Goal: Find specific page/section: Find specific page/section

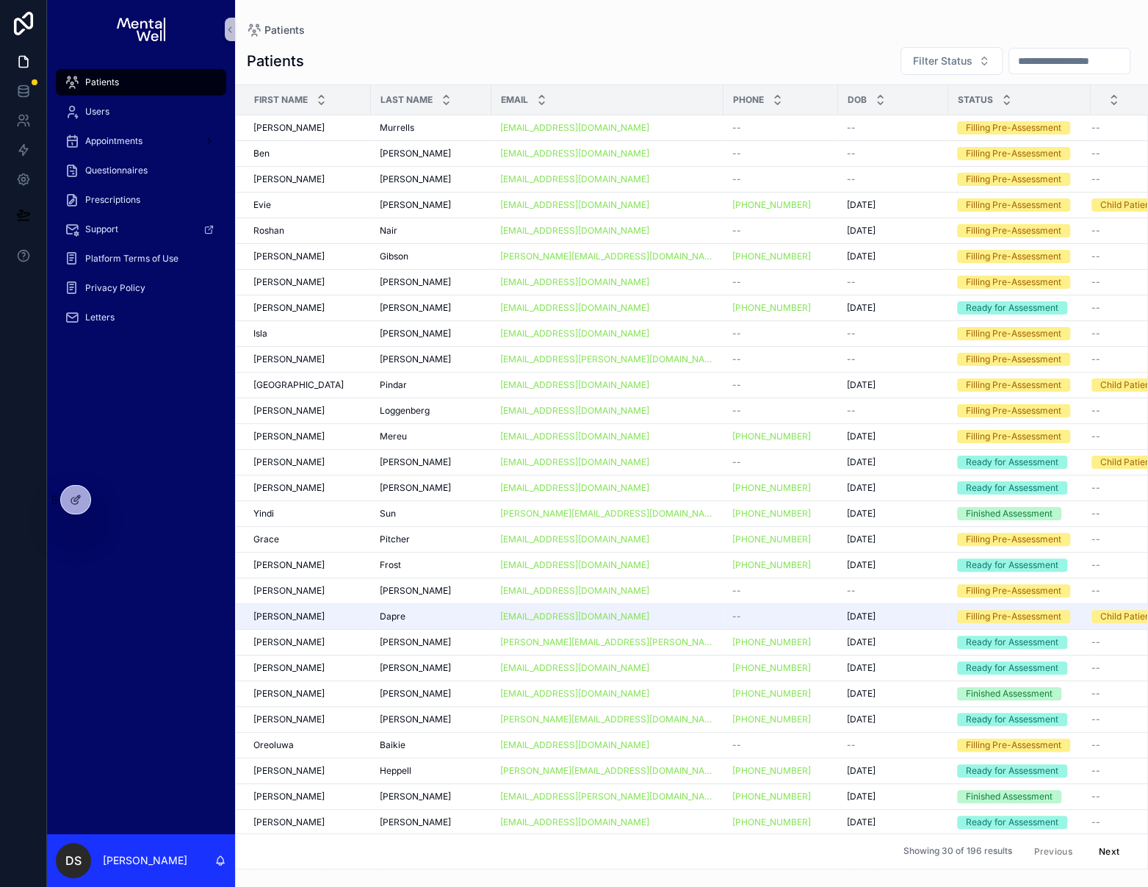
click at [1023, 60] on input "scrollable content" at bounding box center [1069, 61] width 120 height 21
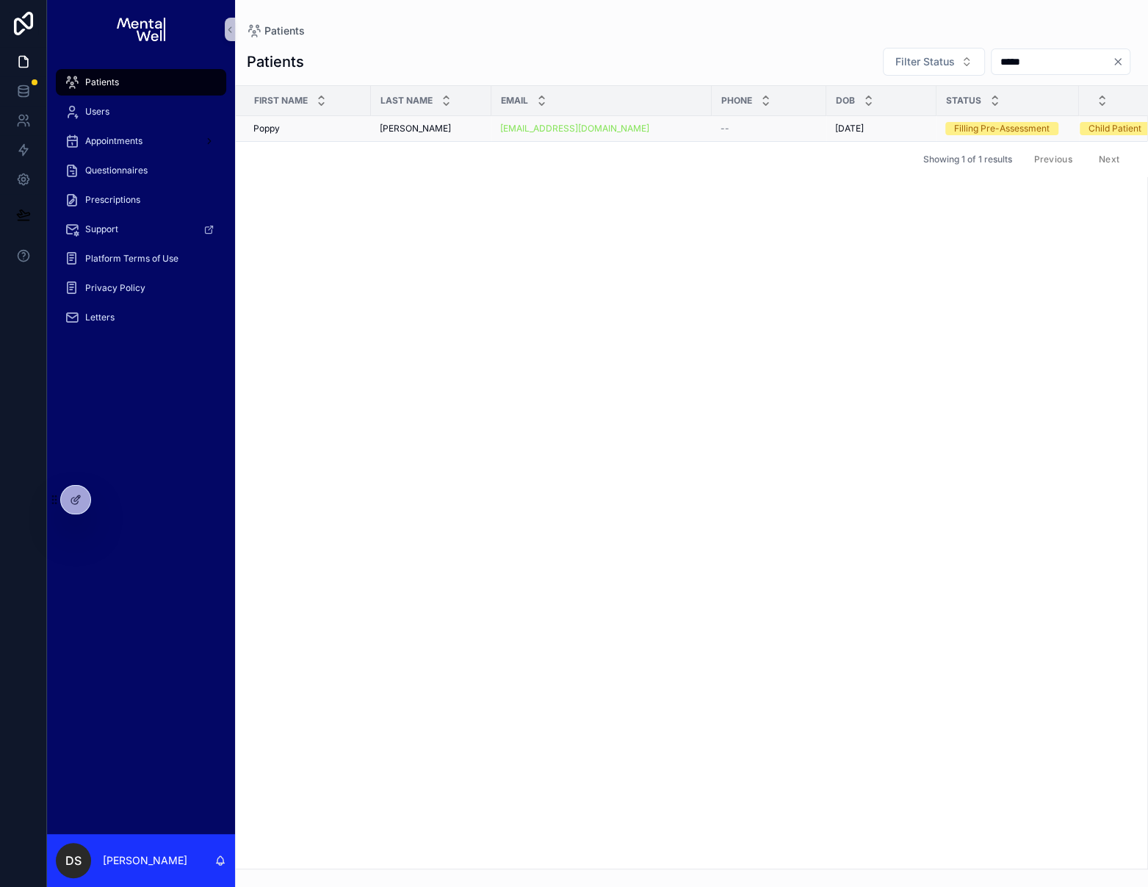
type input "*****"
click at [319, 126] on div "Poppy Poppy" at bounding box center [307, 129] width 109 height 12
